Goal: Task Accomplishment & Management: Complete application form

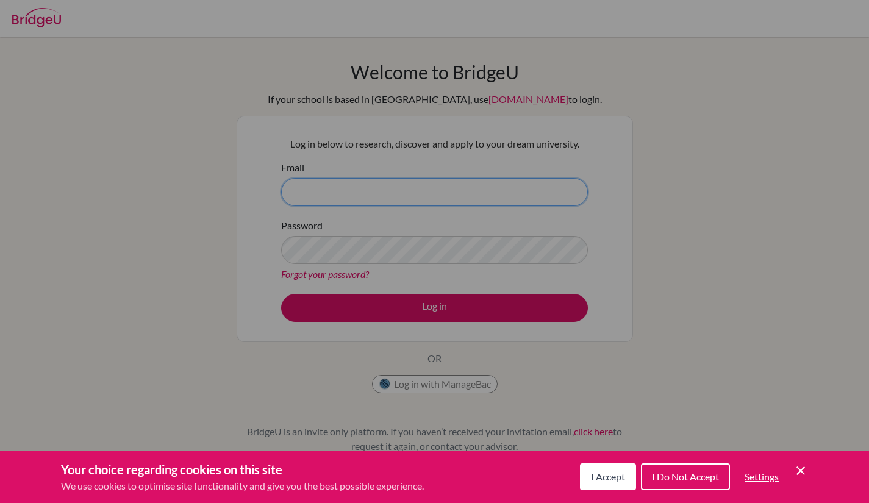
type input "jrichardson@jess.sch.ae"
click at [610, 480] on span "I Accept" at bounding box center [608, 477] width 34 height 12
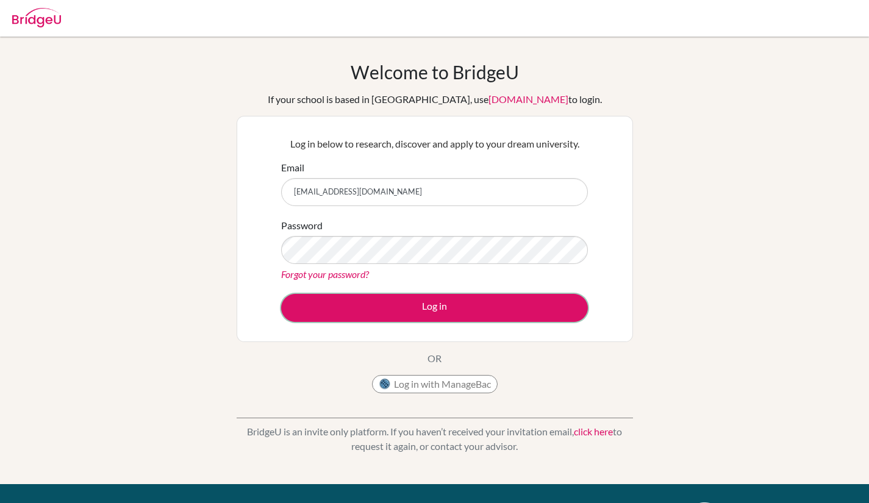
click at [444, 307] on button "Log in" at bounding box center [434, 308] width 307 height 28
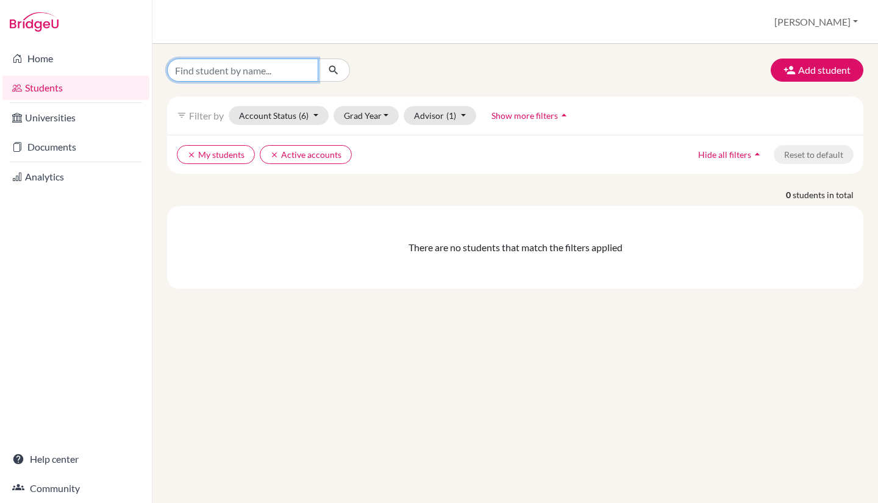
click at [296, 71] on input "Find student by name..." at bounding box center [242, 70] width 151 height 23
type input "[PERSON_NAME]"
click button "submit" at bounding box center [334, 70] width 32 height 23
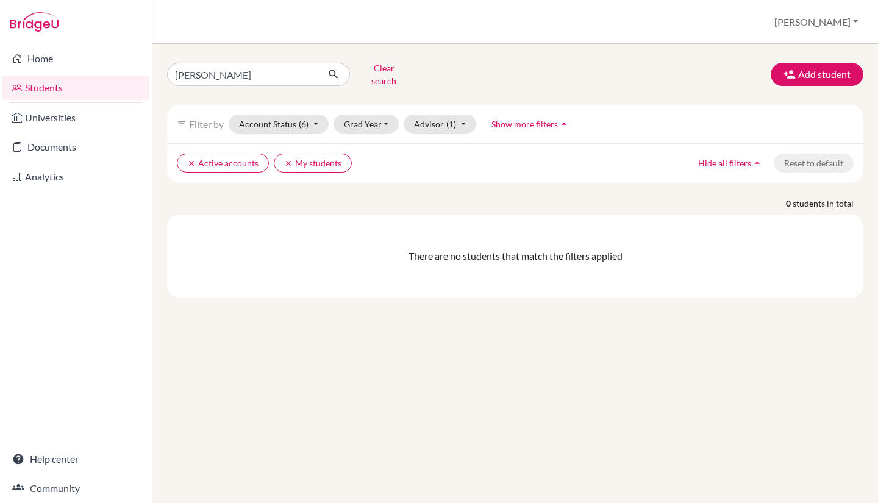
click at [70, 119] on link "Universities" at bounding box center [75, 117] width 147 height 24
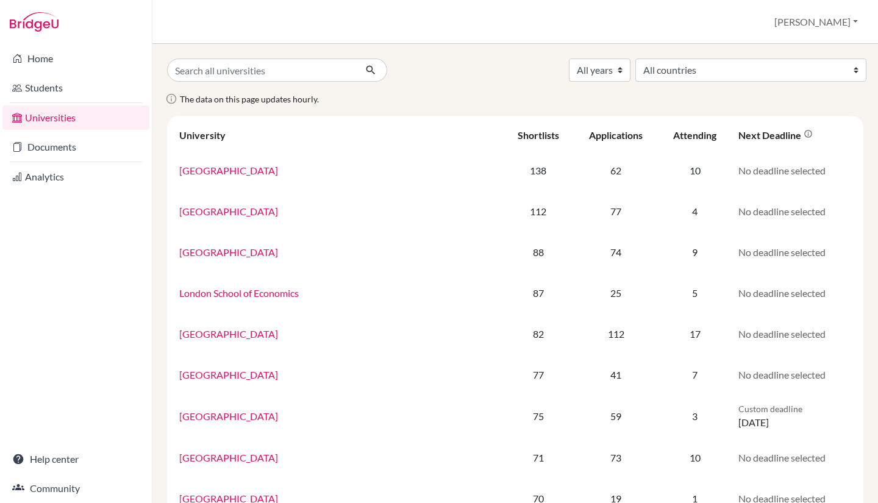
click at [73, 94] on link "Students" at bounding box center [75, 88] width 147 height 24
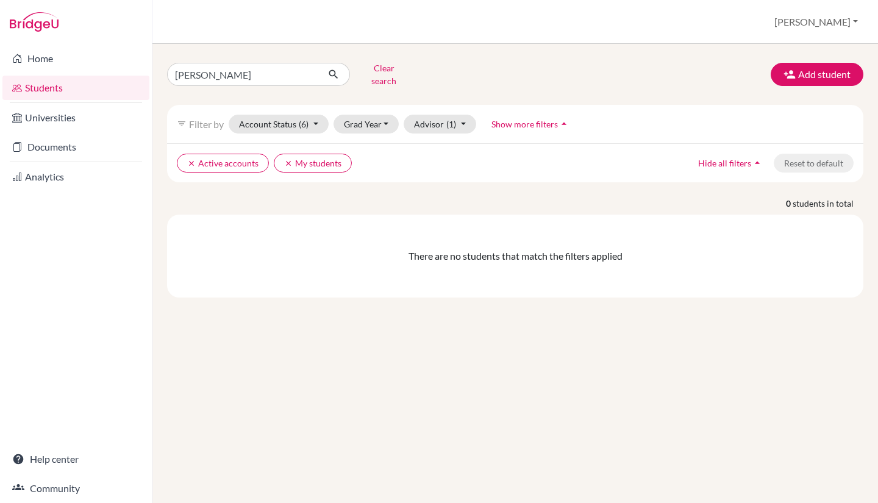
click at [74, 64] on link "Home" at bounding box center [75, 58] width 147 height 24
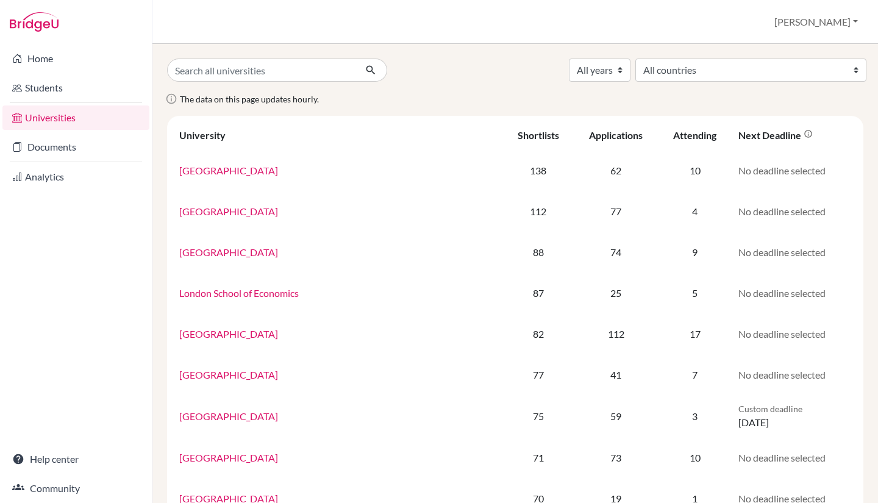
click at [37, 180] on link "Analytics" at bounding box center [75, 177] width 147 height 24
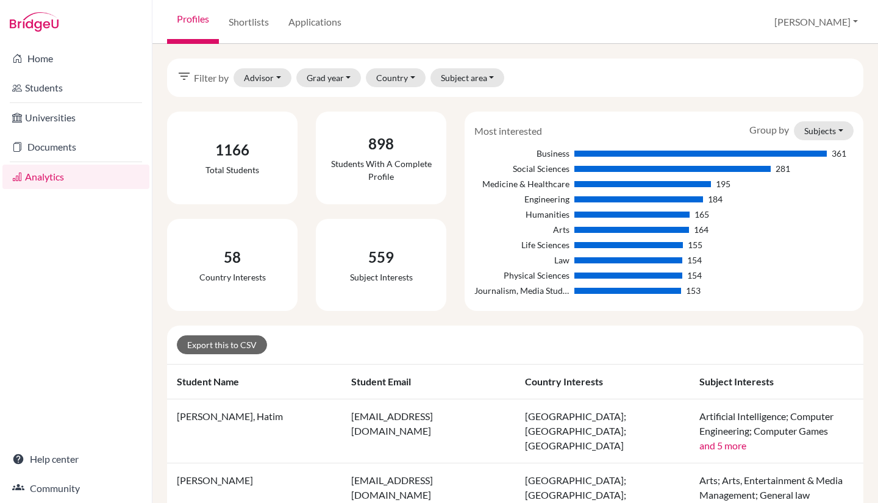
click at [51, 87] on link "Students" at bounding box center [75, 88] width 147 height 24
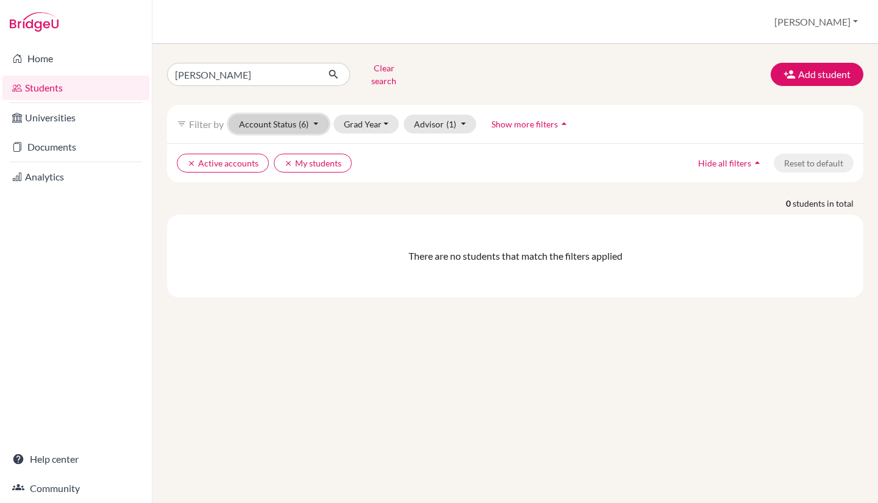
click at [316, 117] on button "Account Status (6)" at bounding box center [279, 124] width 100 height 19
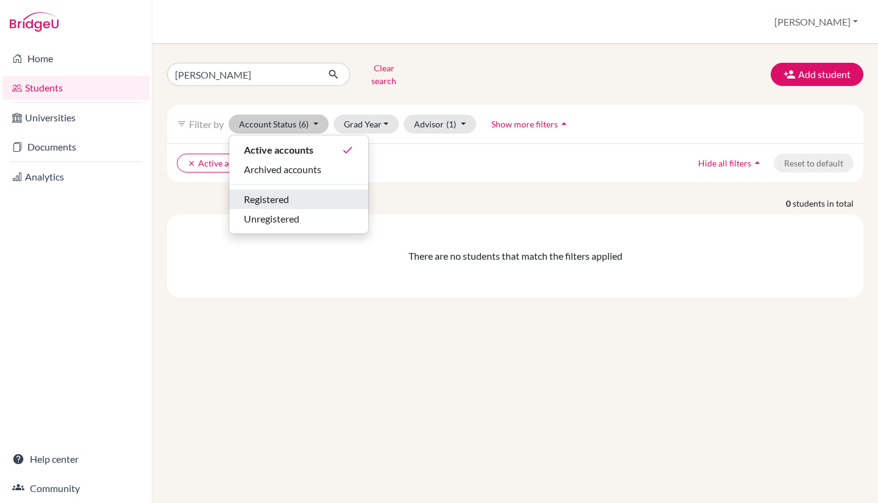
click at [299, 199] on button "Registered" at bounding box center [298, 200] width 139 height 20
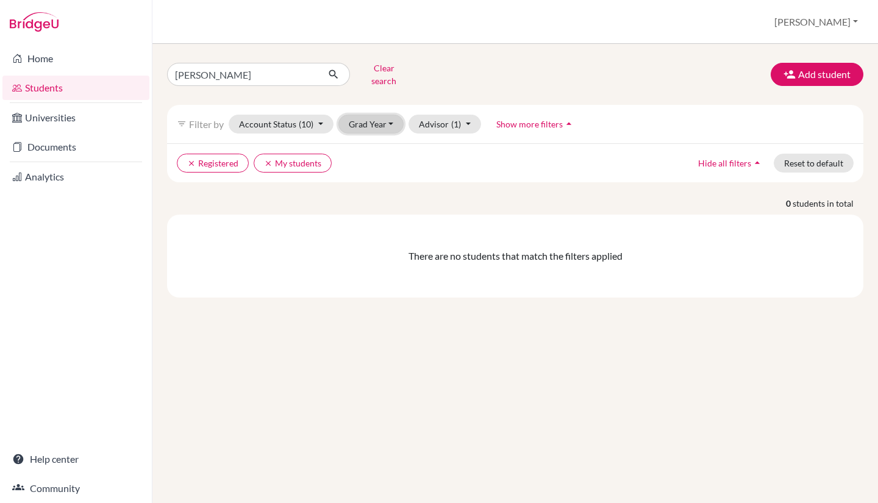
click at [384, 120] on button "Grad Year" at bounding box center [371, 124] width 66 height 19
click at [380, 182] on div "2025" at bounding box center [374, 189] width 43 height 15
click at [380, 179] on div "tara Clear search Add student filter_list Filter by Account Status (10) Active …" at bounding box center [515, 178] width 696 height 239
click at [115, 61] on link "Home" at bounding box center [75, 58] width 147 height 24
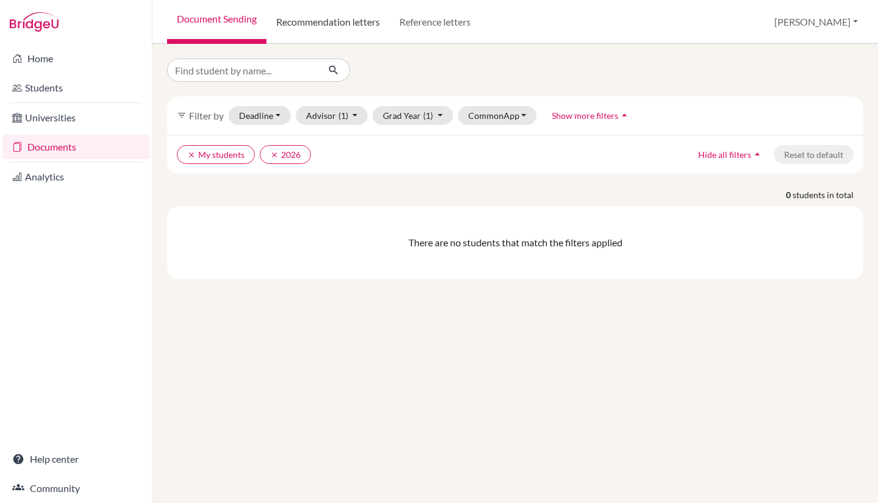
click at [357, 25] on link "Recommendation letters" at bounding box center [327, 22] width 123 height 44
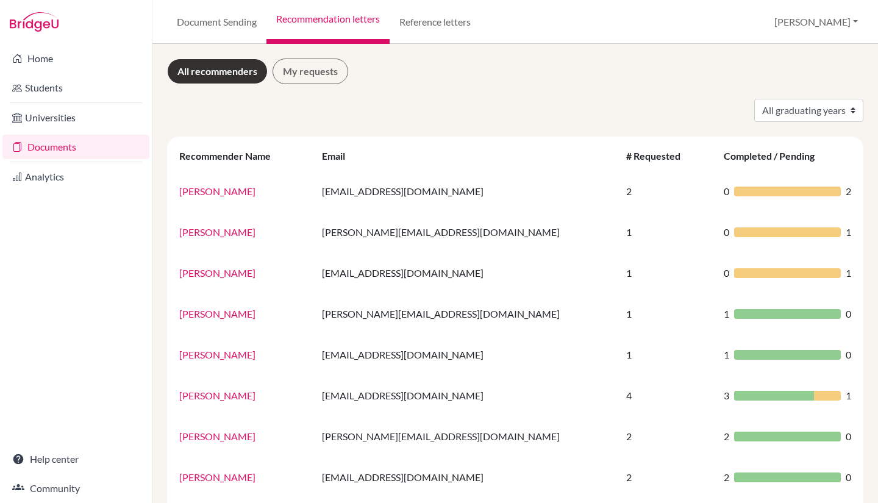
click at [321, 78] on link "My requests" at bounding box center [310, 72] width 76 height 26
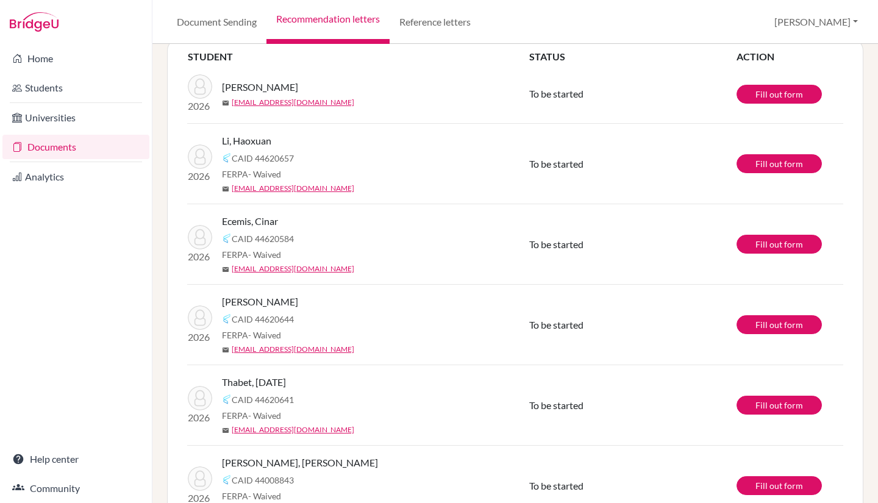
scroll to position [163, 0]
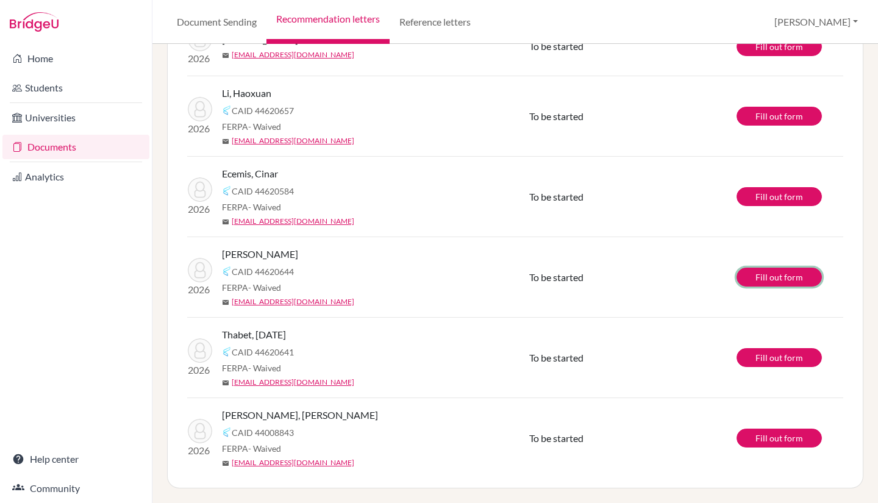
click at [765, 276] on link "Fill out form" at bounding box center [778, 277] width 85 height 19
